Goal: Check status: Check status

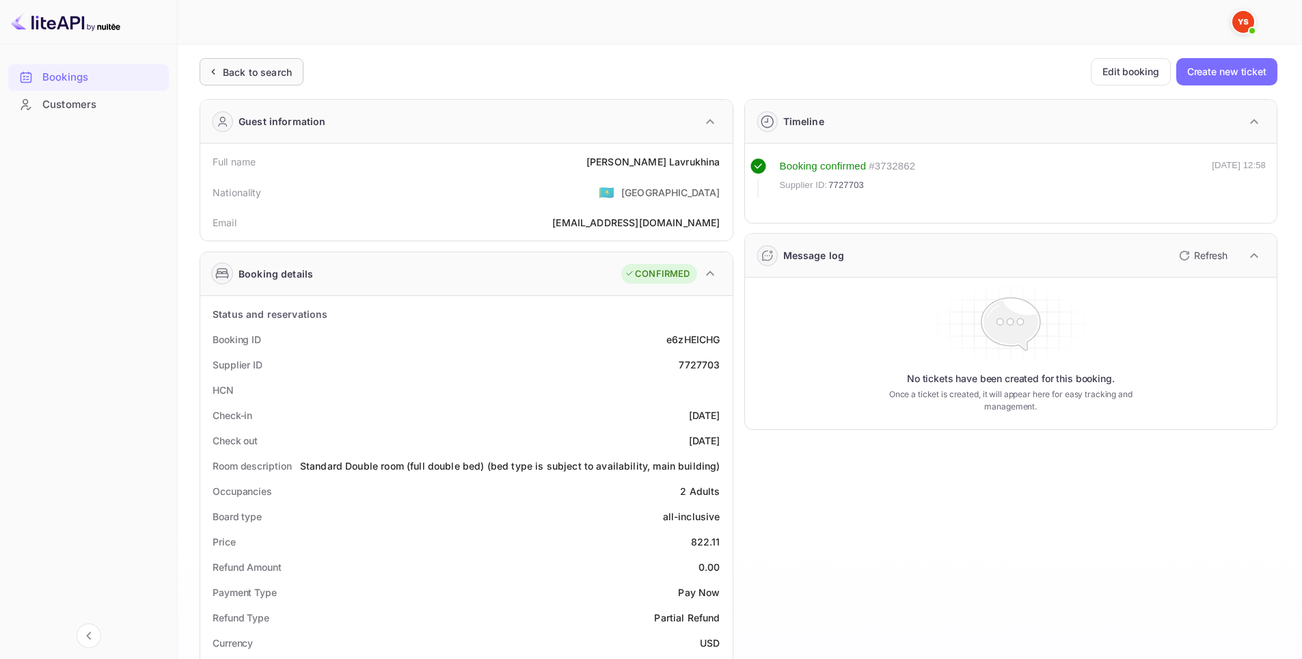
click at [269, 84] on div "Back to search" at bounding box center [252, 71] width 104 height 27
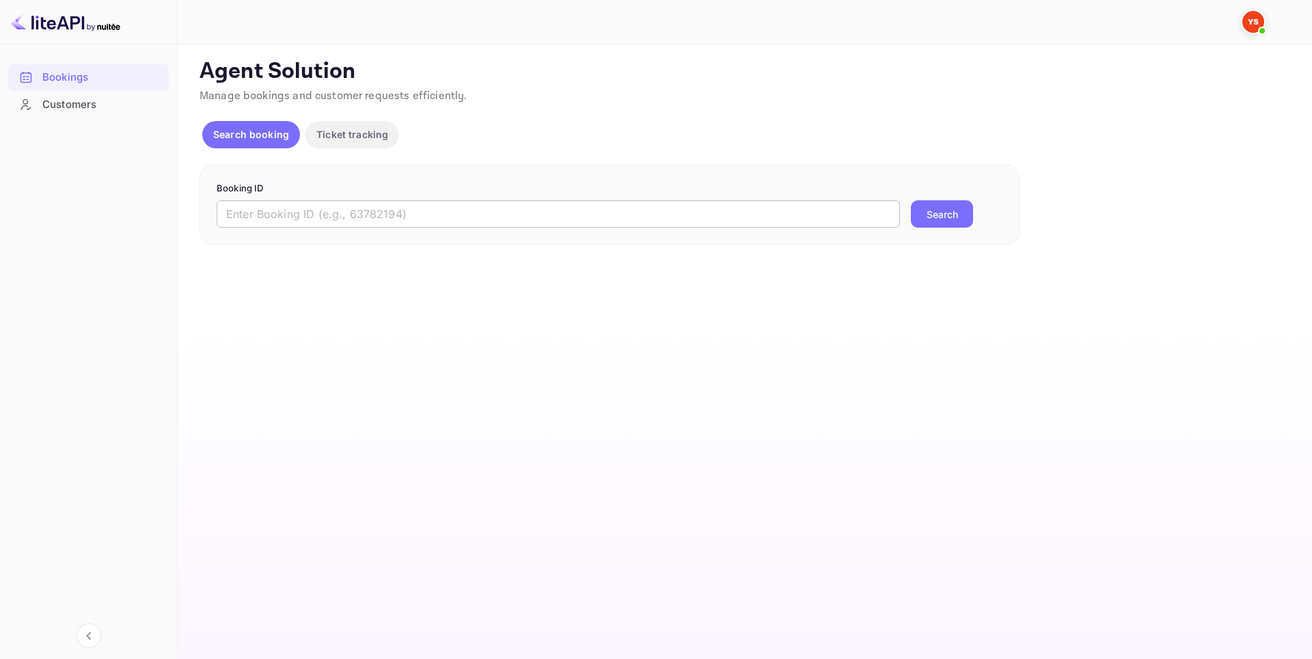
click at [419, 219] on input "text" at bounding box center [558, 213] width 683 height 27
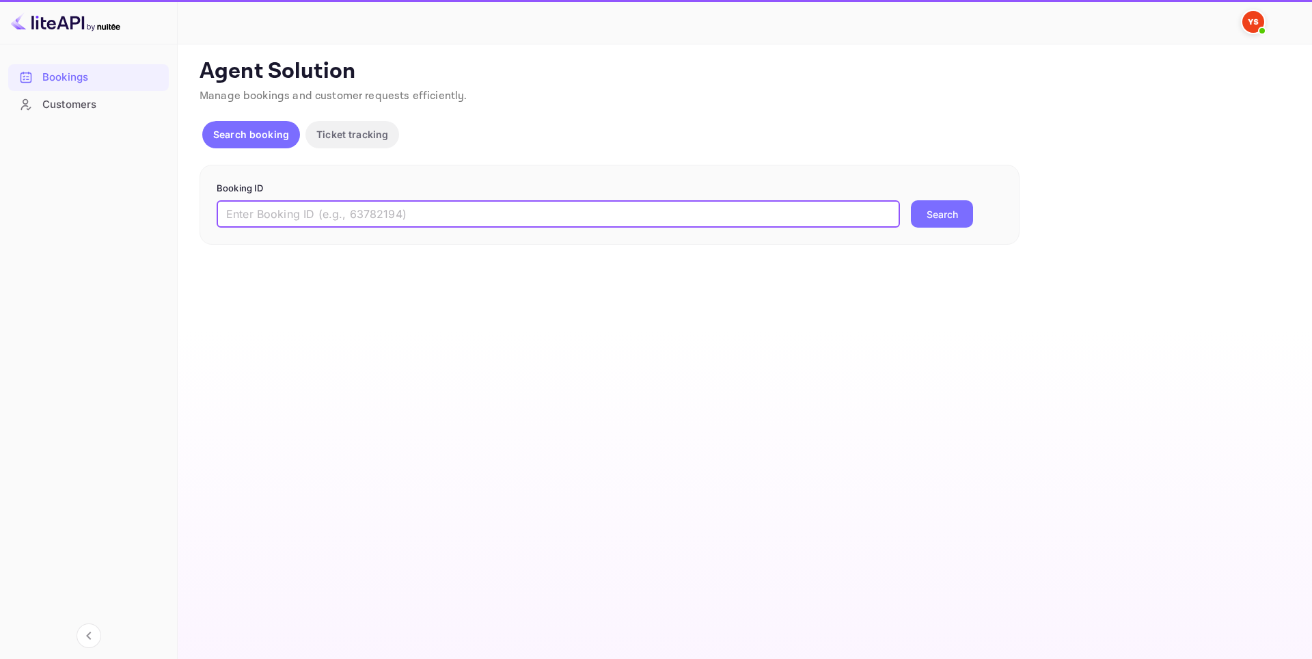
paste input "9614285"
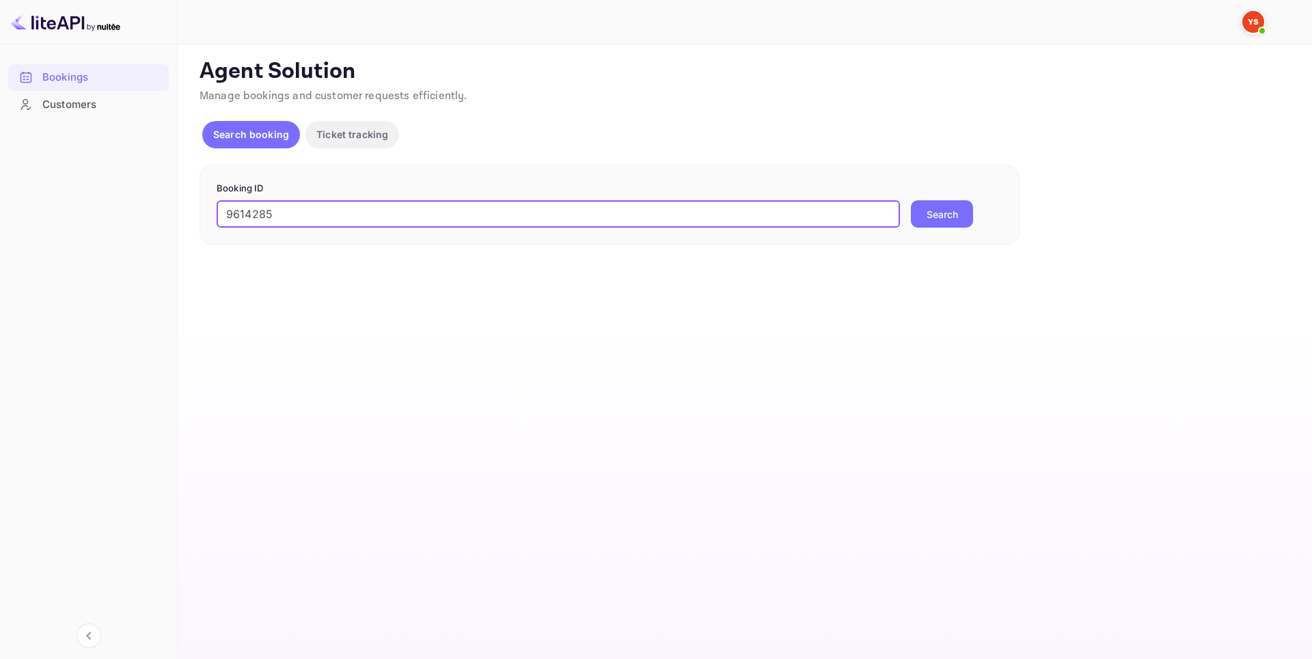
type input "9614285"
click at [929, 212] on button "Search" at bounding box center [942, 213] width 62 height 27
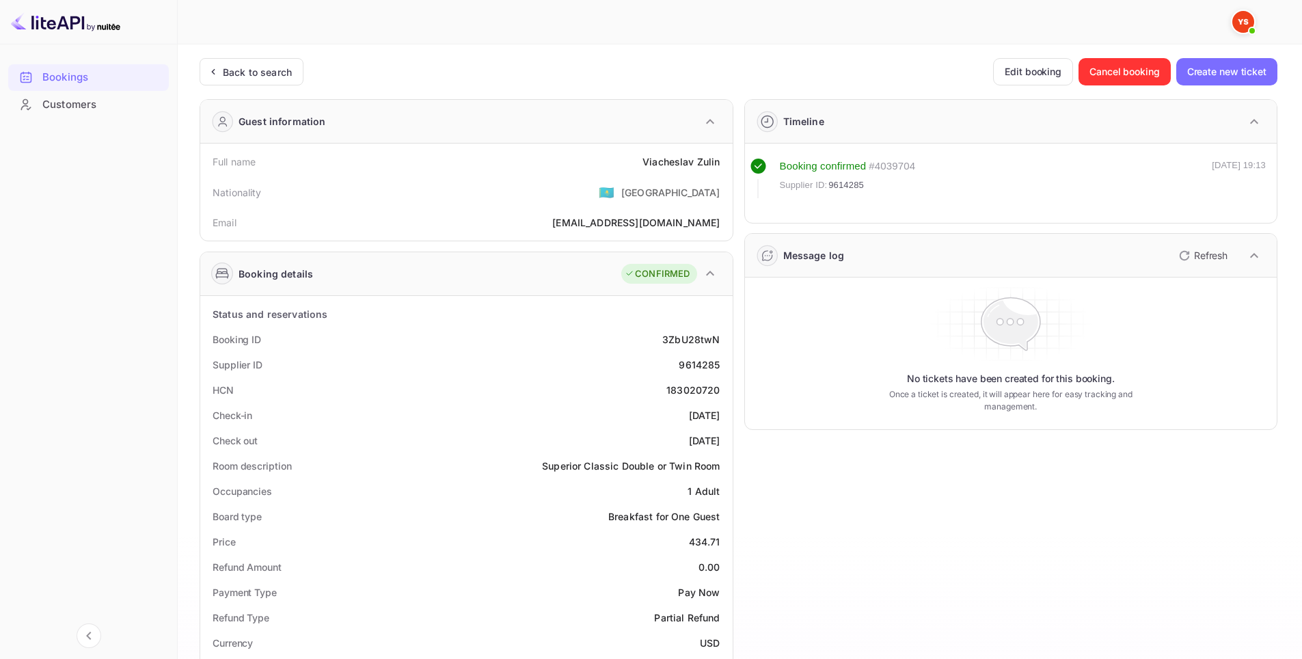
click at [55, 506] on div "Bookings Customers" at bounding box center [88, 349] width 177 height 582
click at [680, 393] on div "183020720" at bounding box center [692, 390] width 53 height 14
copy div "183020720"
